Goal: Task Accomplishment & Management: Complete application form

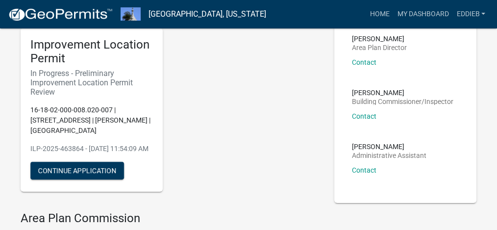
scroll to position [98, 0]
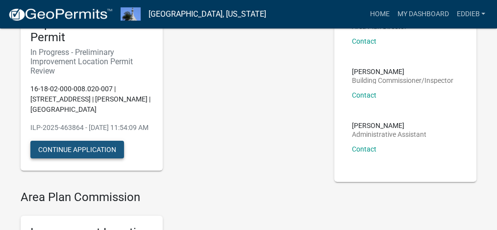
click at [91, 158] on button "Continue Application" at bounding box center [77, 150] width 94 height 18
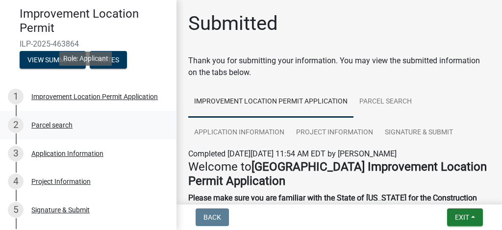
scroll to position [130, 0]
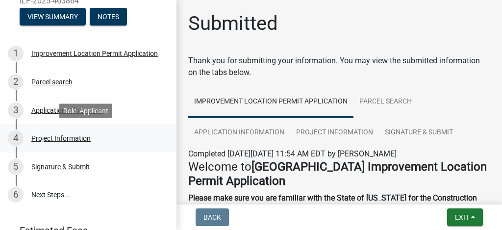
click at [74, 136] on div "Project Information" at bounding box center [60, 138] width 59 height 7
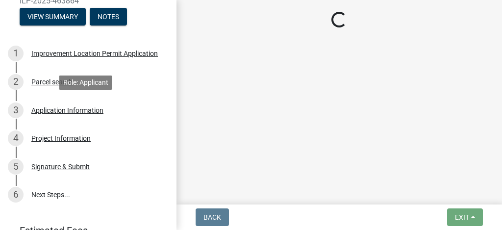
select select "dd9adb89-9a3c-4bc9-90d3-fd9cd60e52ec"
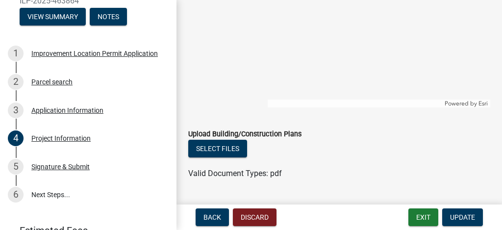
scroll to position [1112, 0]
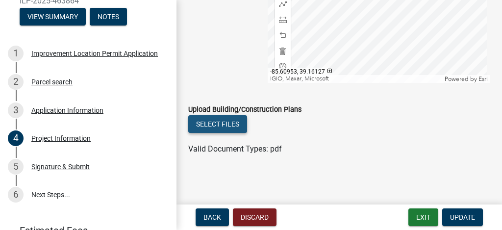
click at [220, 121] on button "Select files" at bounding box center [217, 124] width 59 height 18
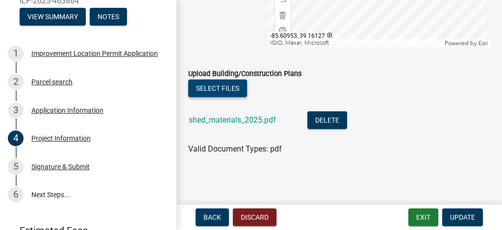
scroll to position [1148, 0]
click at [461, 215] on span "Update" at bounding box center [462, 217] width 25 height 8
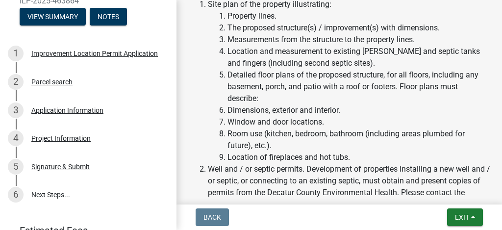
scroll to position [261, 0]
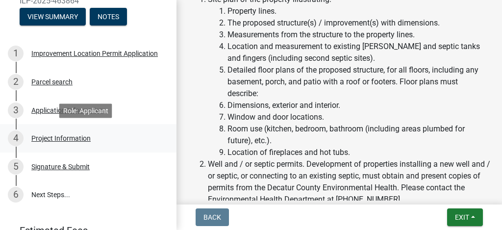
drag, startPoint x: 69, startPoint y: 138, endPoint x: 74, endPoint y: 141, distance: 5.5
click at [69, 138] on div "Project Information" at bounding box center [60, 138] width 59 height 7
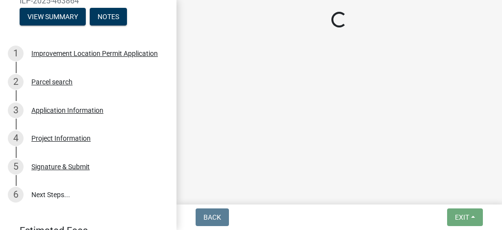
select select "dd9adb89-9a3c-4bc9-90d3-fd9cd60e52ec"
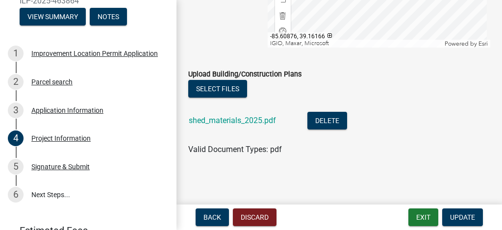
scroll to position [1148, 0]
click at [225, 86] on button "Select files" at bounding box center [217, 88] width 59 height 18
click at [222, 86] on button "Select files" at bounding box center [217, 88] width 59 height 18
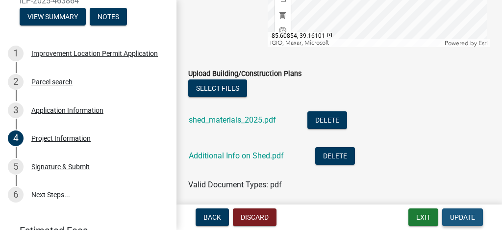
click at [464, 216] on span "Update" at bounding box center [462, 217] width 25 height 8
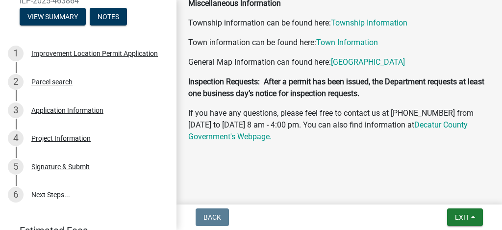
scroll to position [559, 0]
click at [65, 139] on div "Project Information" at bounding box center [60, 138] width 59 height 7
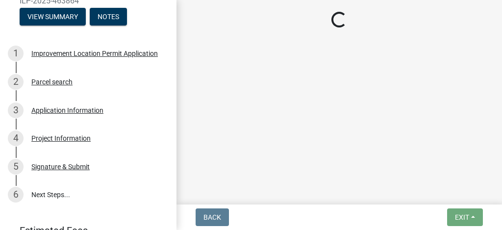
select select "dd9adb89-9a3c-4bc9-90d3-fd9cd60e52ec"
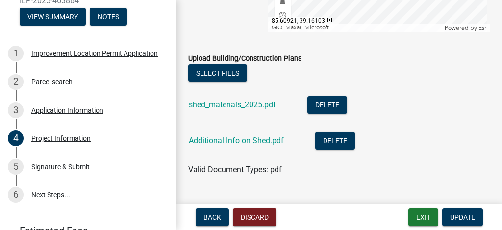
scroll to position [1183, 0]
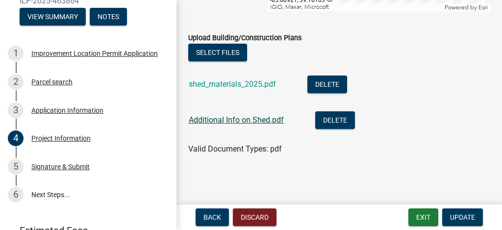
click at [236, 117] on link "Additional Info on Shed.pdf" at bounding box center [236, 119] width 95 height 9
